Goal: Transaction & Acquisition: Purchase product/service

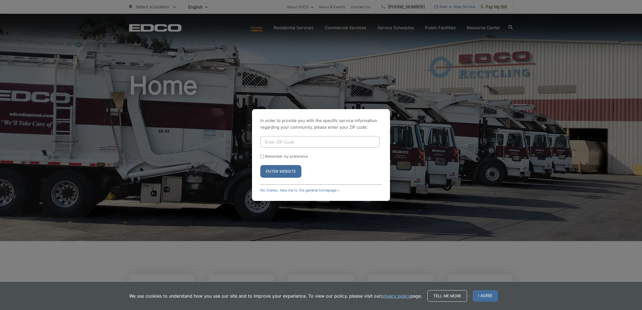
click at [327, 137] on div "In order to provide you with the specific service information regarding your co…" at bounding box center [321, 155] width 138 height 92
click at [329, 141] on input "Enter ZIP Code" at bounding box center [319, 142] width 119 height 12
type input "91902"
click at [293, 155] on label "Remember my preference" at bounding box center [286, 156] width 43 height 4
click at [264, 155] on input "Remember my preference" at bounding box center [262, 157] width 4 height 4
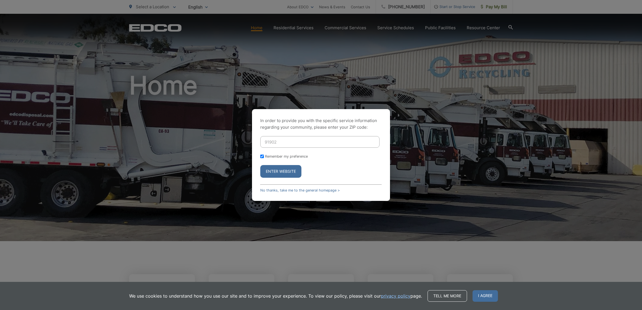
checkbox input "true"
click at [289, 172] on button "Enter Website" at bounding box center [280, 171] width 41 height 13
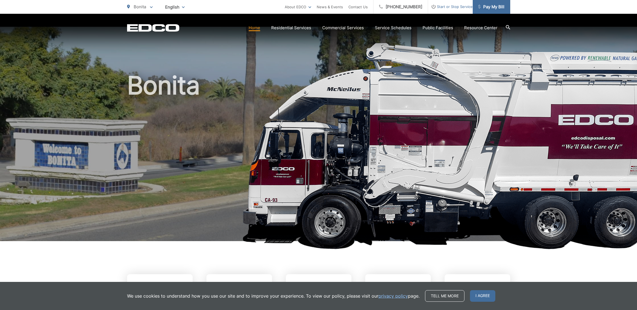
click at [500, 6] on span "Pay My Bill" at bounding box center [492, 7] width 26 height 7
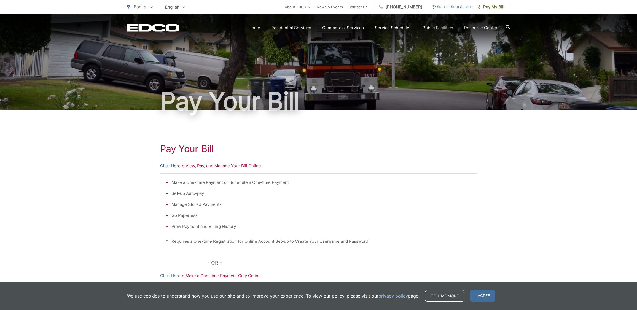
click at [169, 165] on link "Click Here" at bounding box center [170, 166] width 20 height 7
